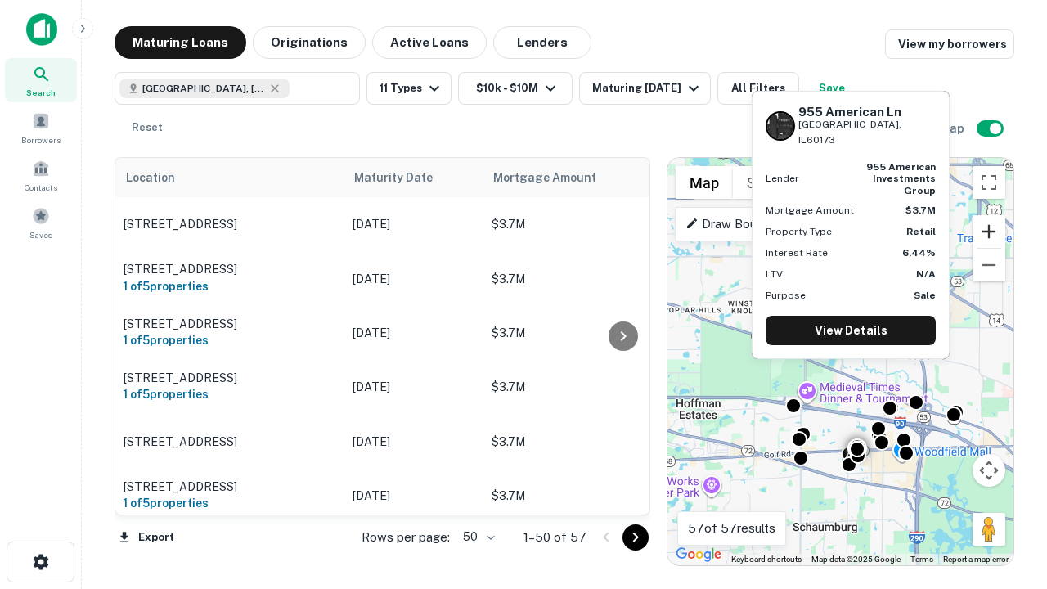
click at [989, 231] on button "Zoom in" at bounding box center [988, 231] width 33 height 33
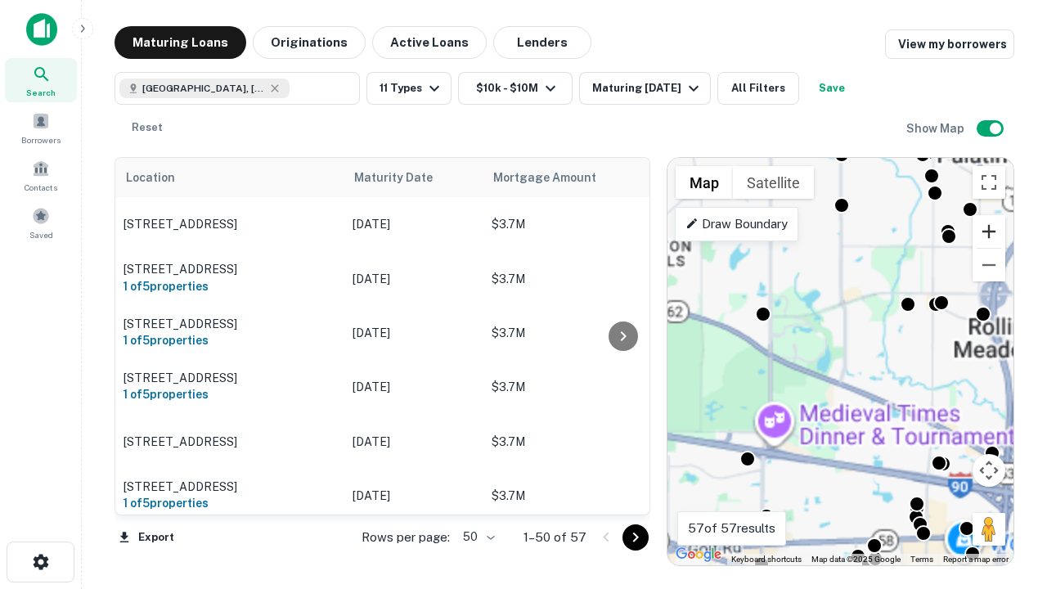
click at [989, 231] on button "Zoom in" at bounding box center [988, 231] width 33 height 33
